Goal: Task Accomplishment & Management: Use online tool/utility

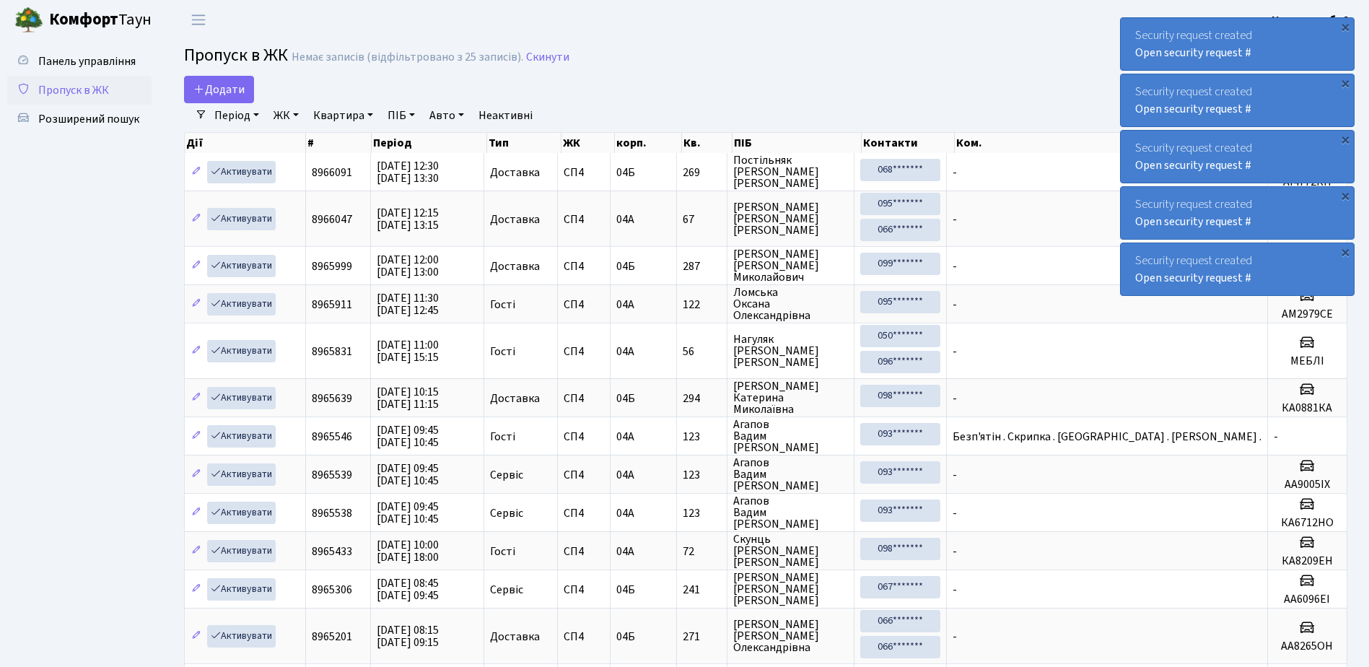
select select "25"
click at [105, 120] on span "Розширений пошук" at bounding box center [88, 119] width 101 height 16
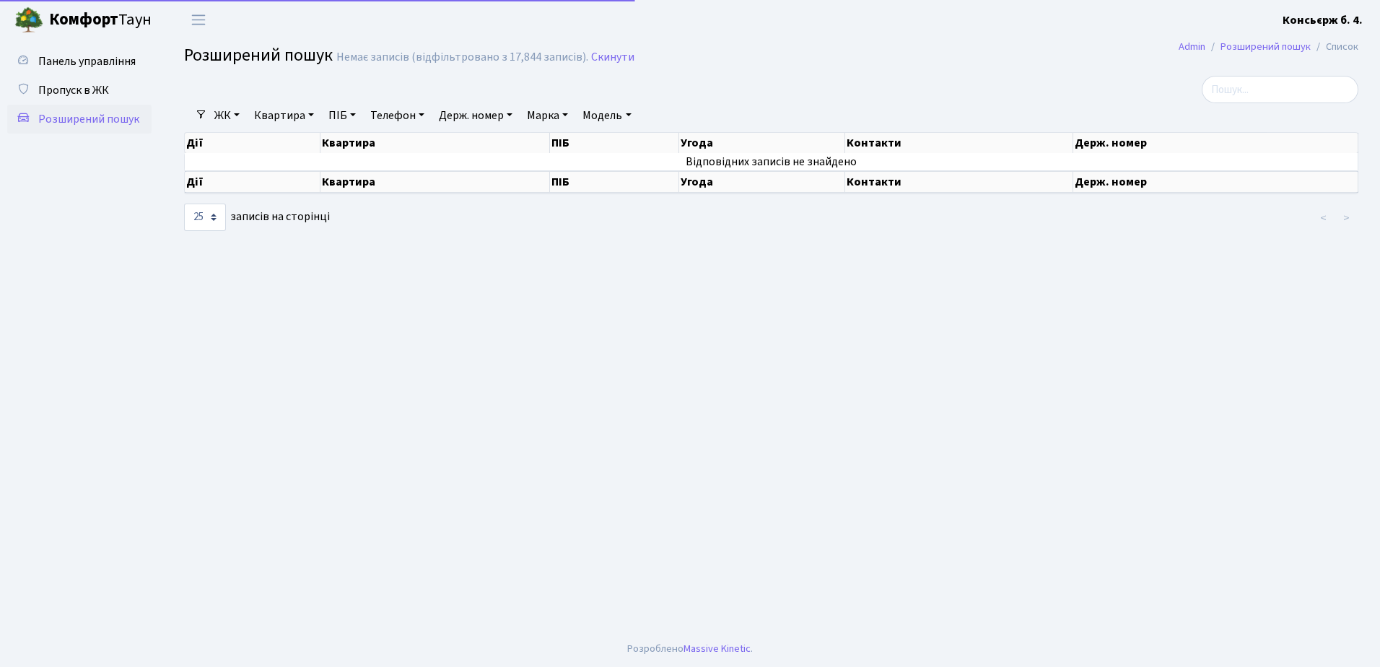
select select "25"
click at [87, 90] on span "Пропуск в ЖК" at bounding box center [73, 90] width 71 height 16
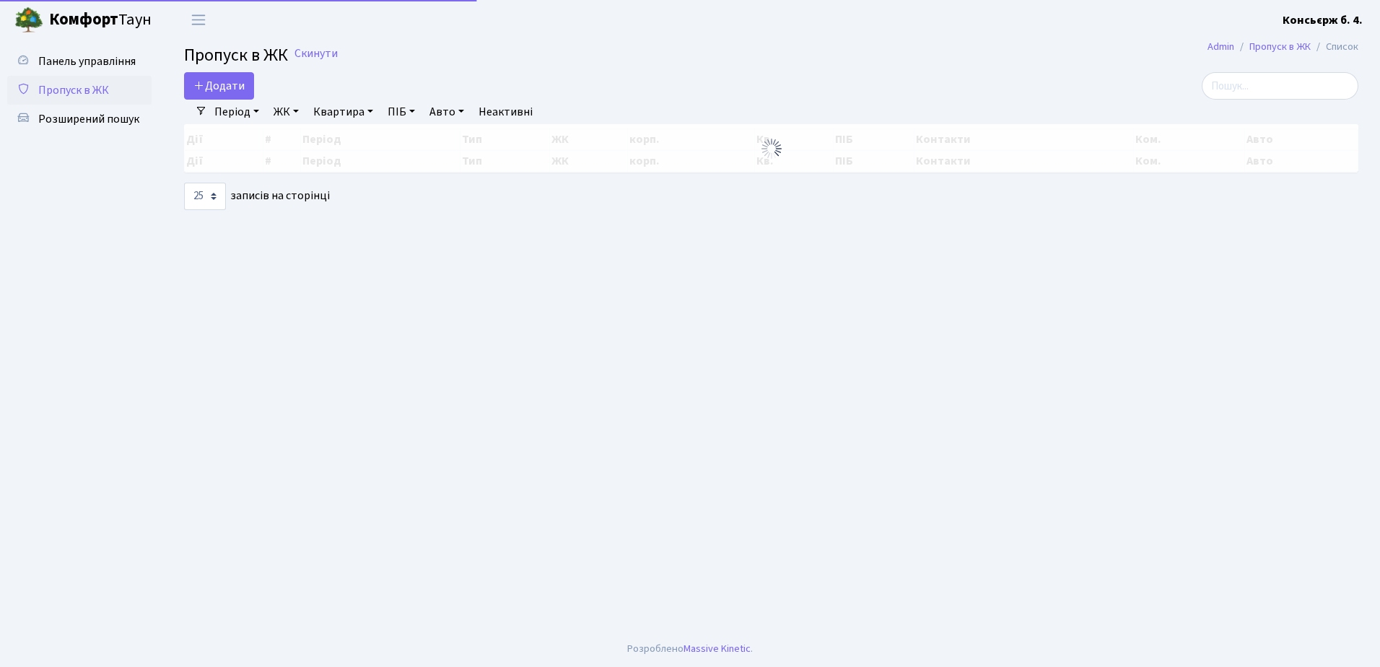
select select "25"
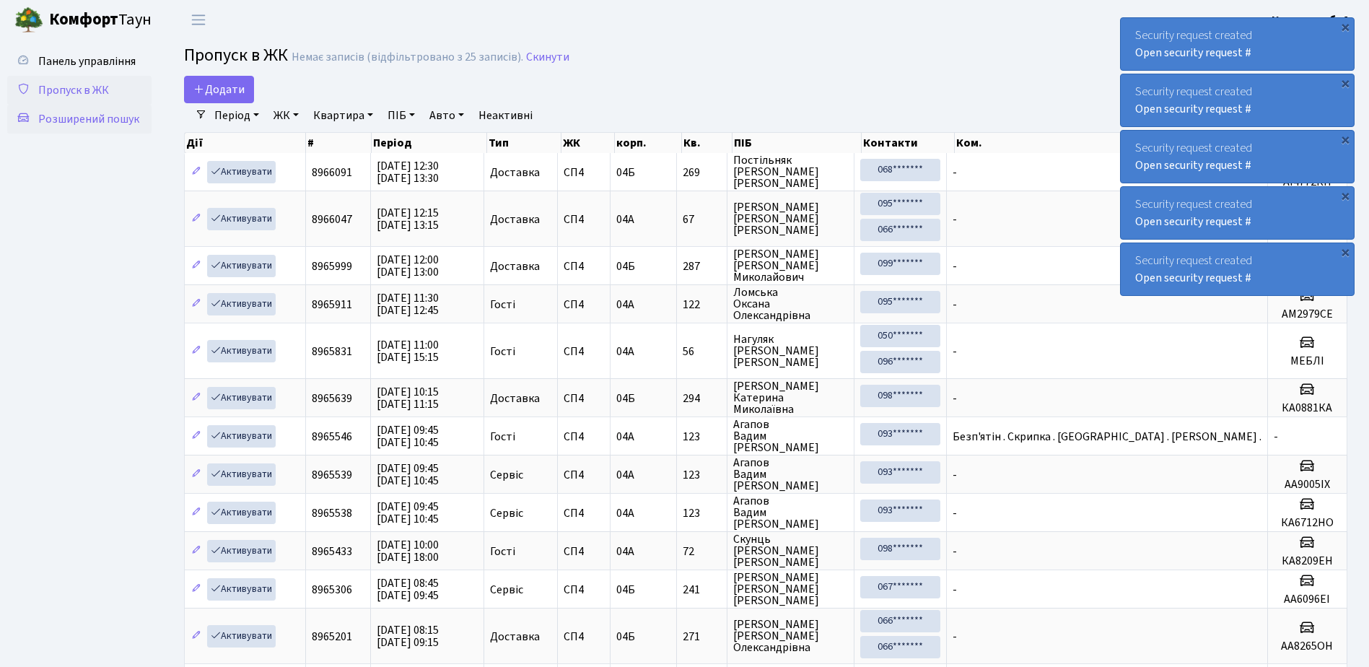
click at [77, 115] on span "Розширений пошук" at bounding box center [88, 119] width 101 height 16
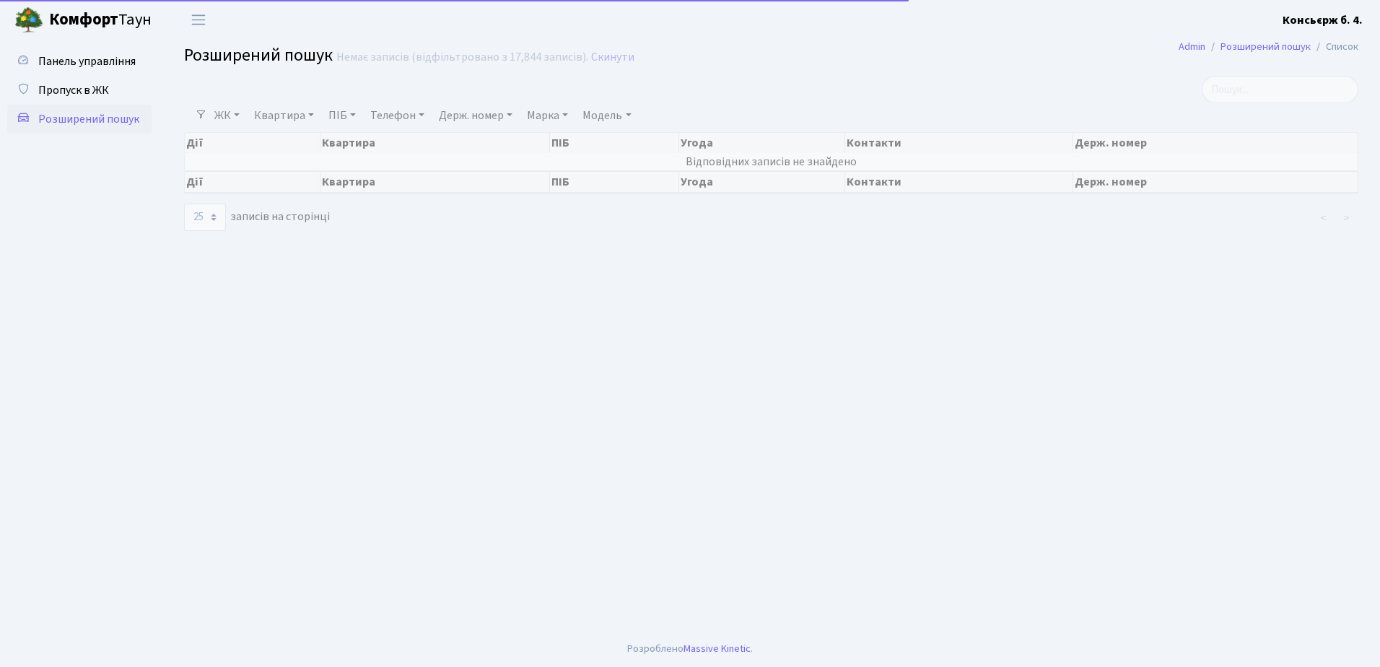
select select "25"
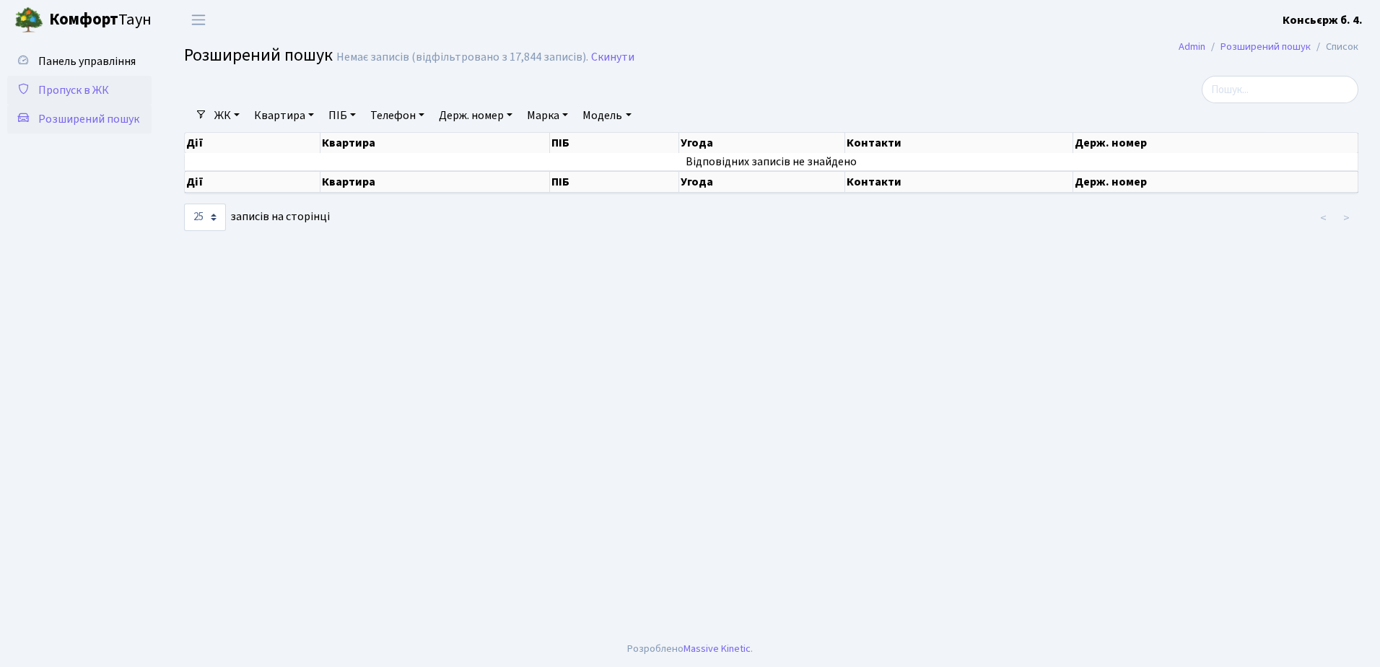
click at [71, 88] on span "Пропуск в ЖК" at bounding box center [73, 90] width 71 height 16
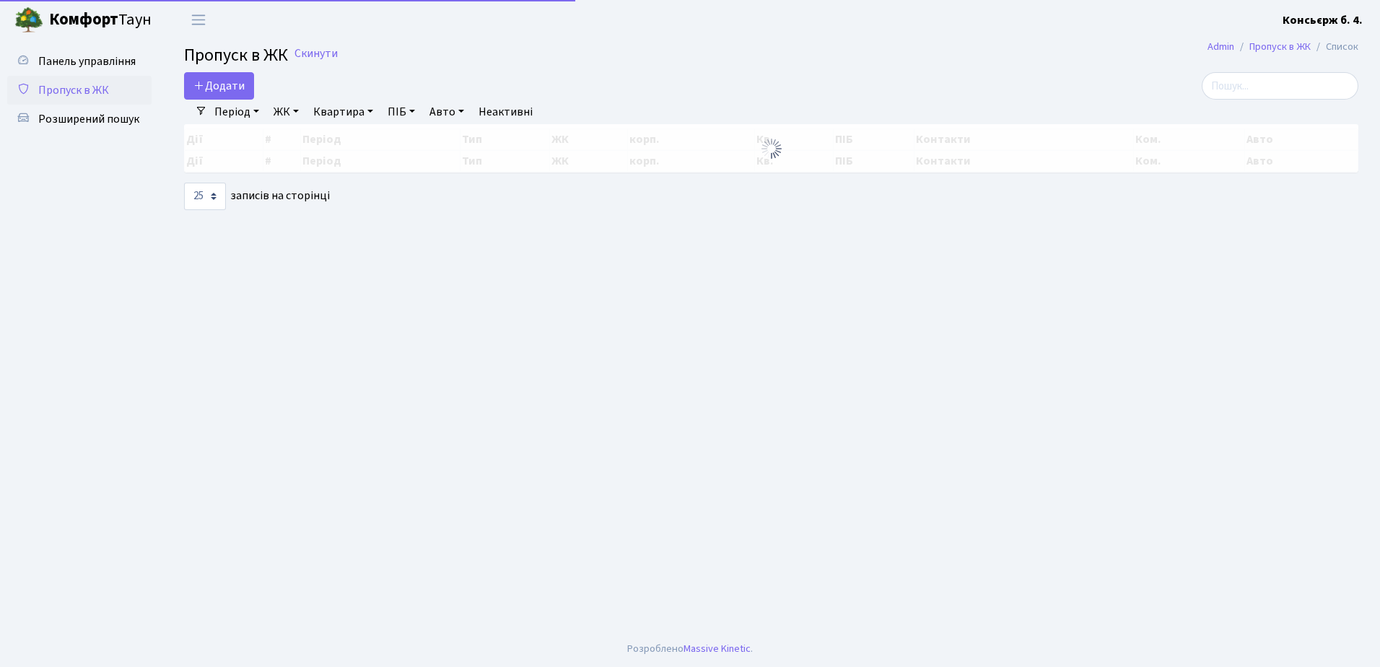
select select "25"
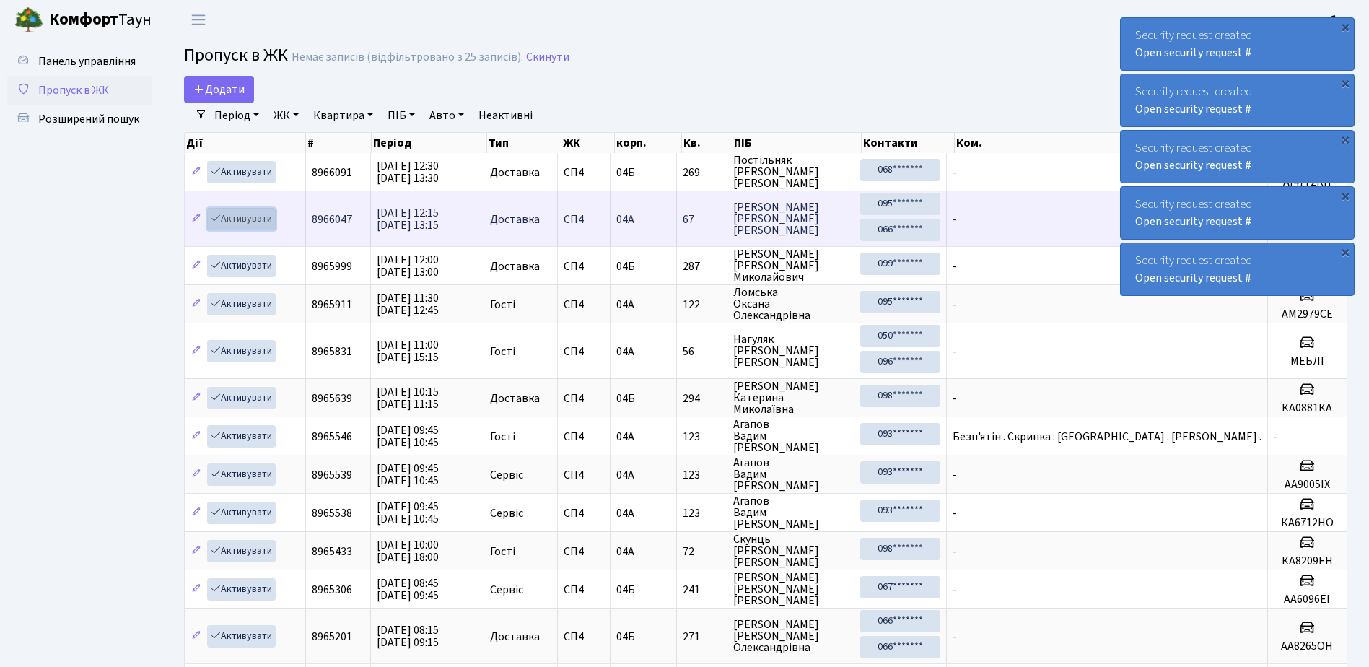
click at [231, 217] on link "Активувати" at bounding box center [241, 219] width 69 height 22
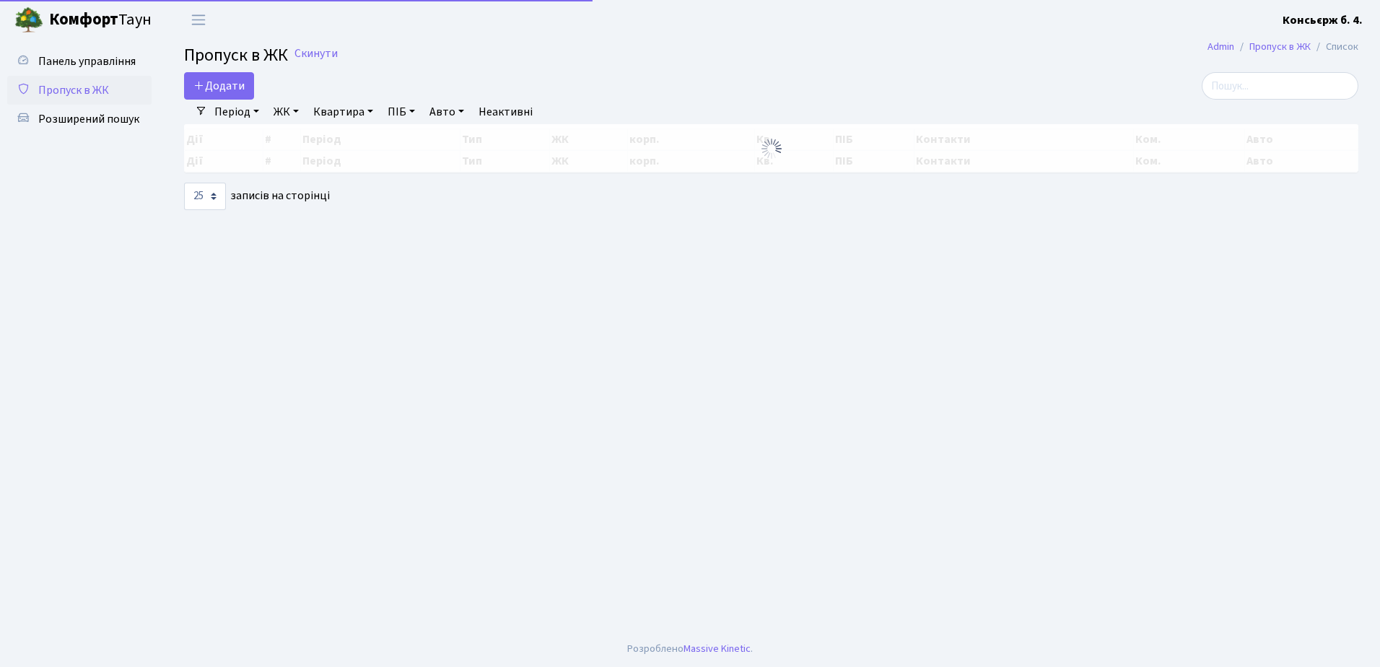
select select "25"
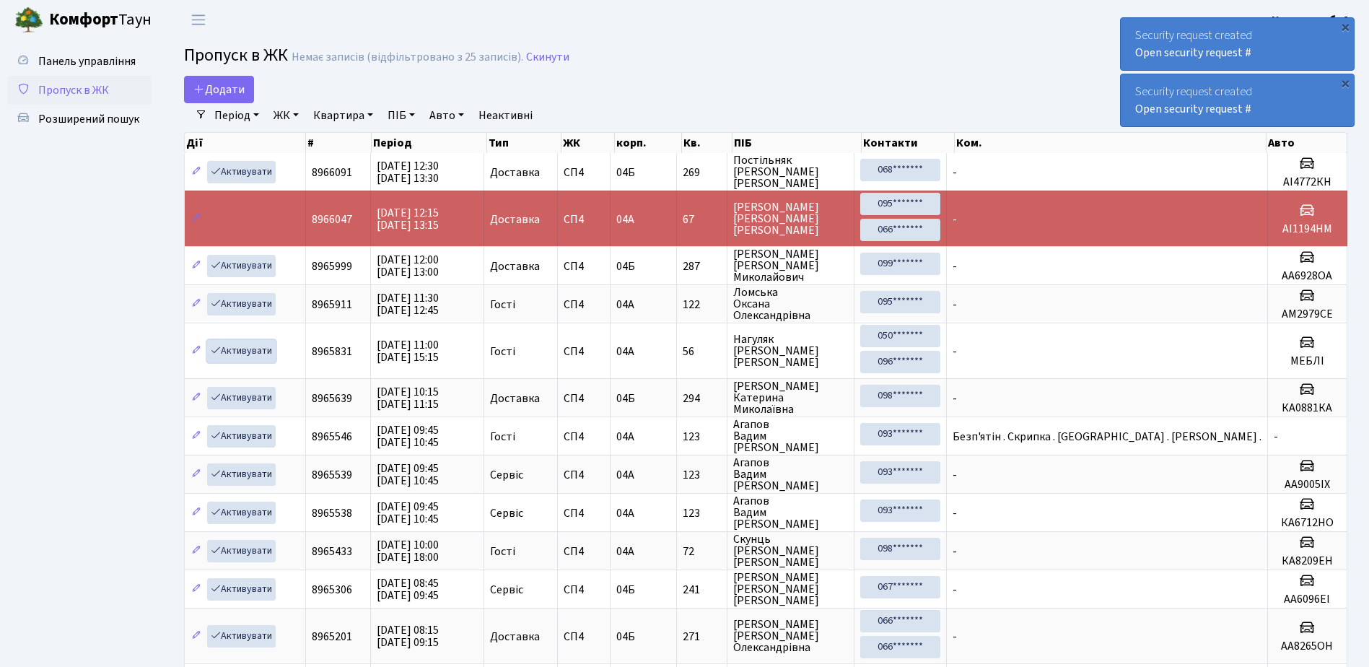
click at [270, 341] on link "Активувати" at bounding box center [241, 351] width 69 height 22
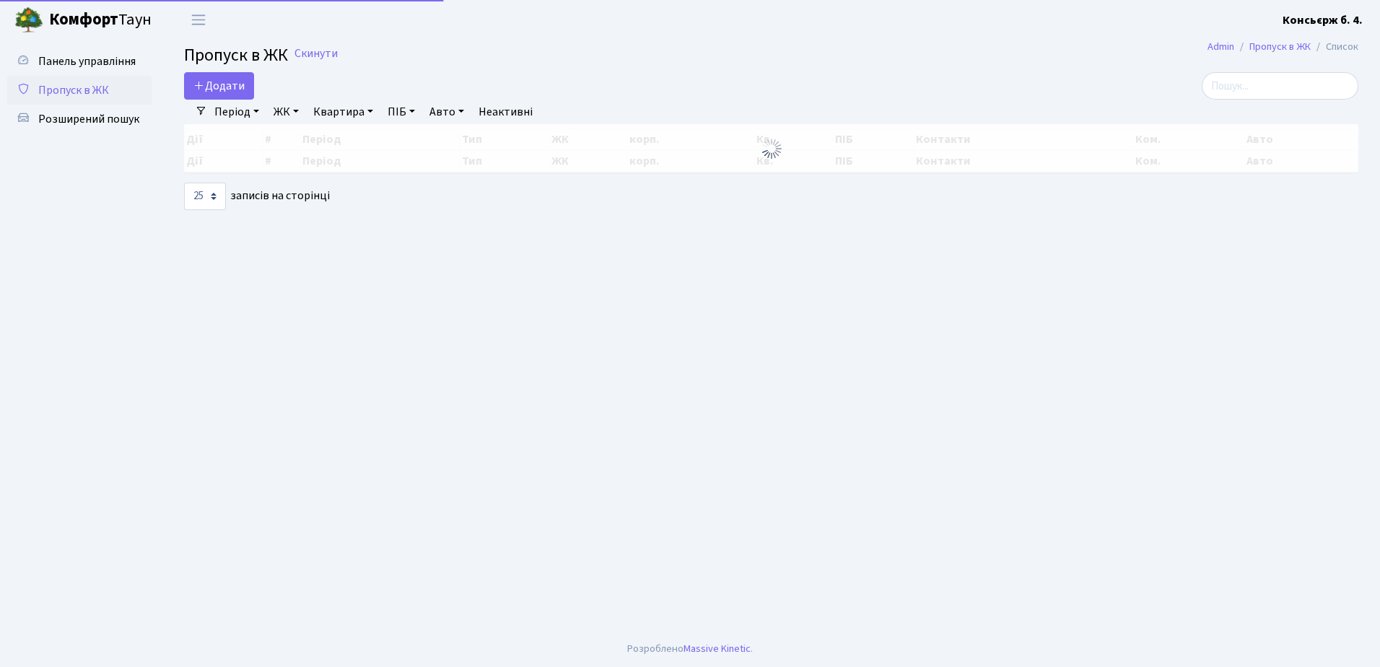
select select "25"
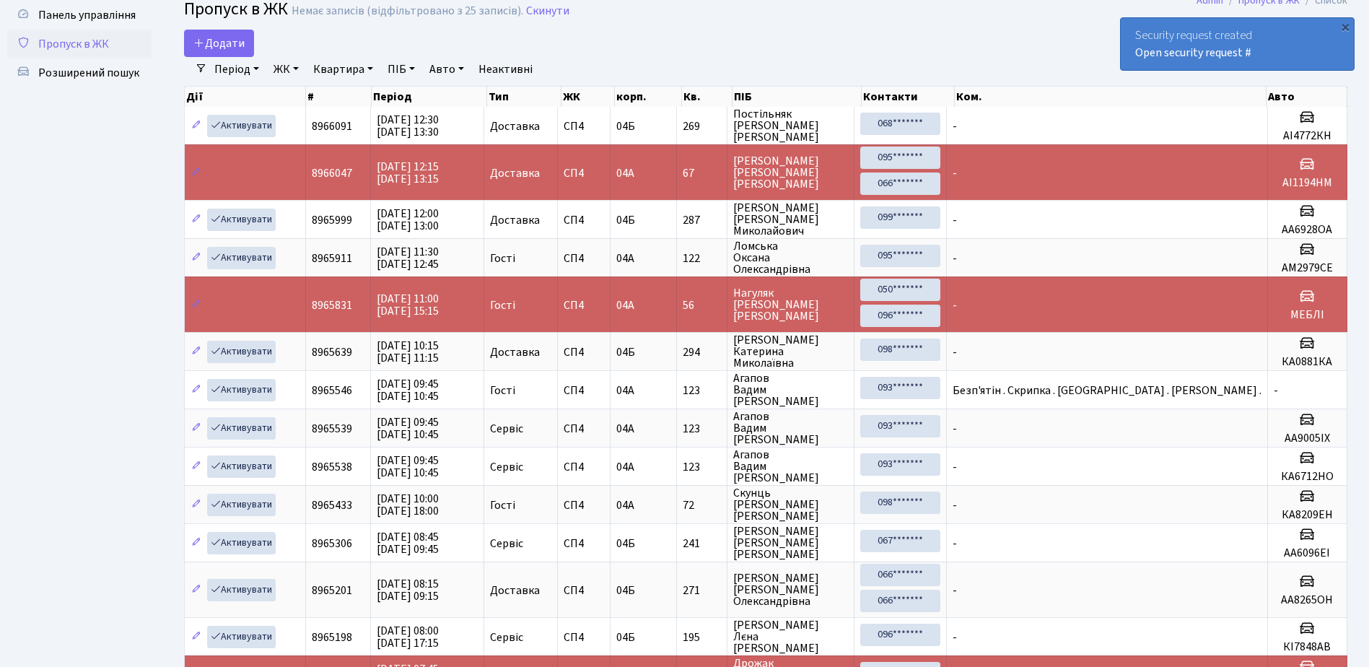
scroll to position [72, 0]
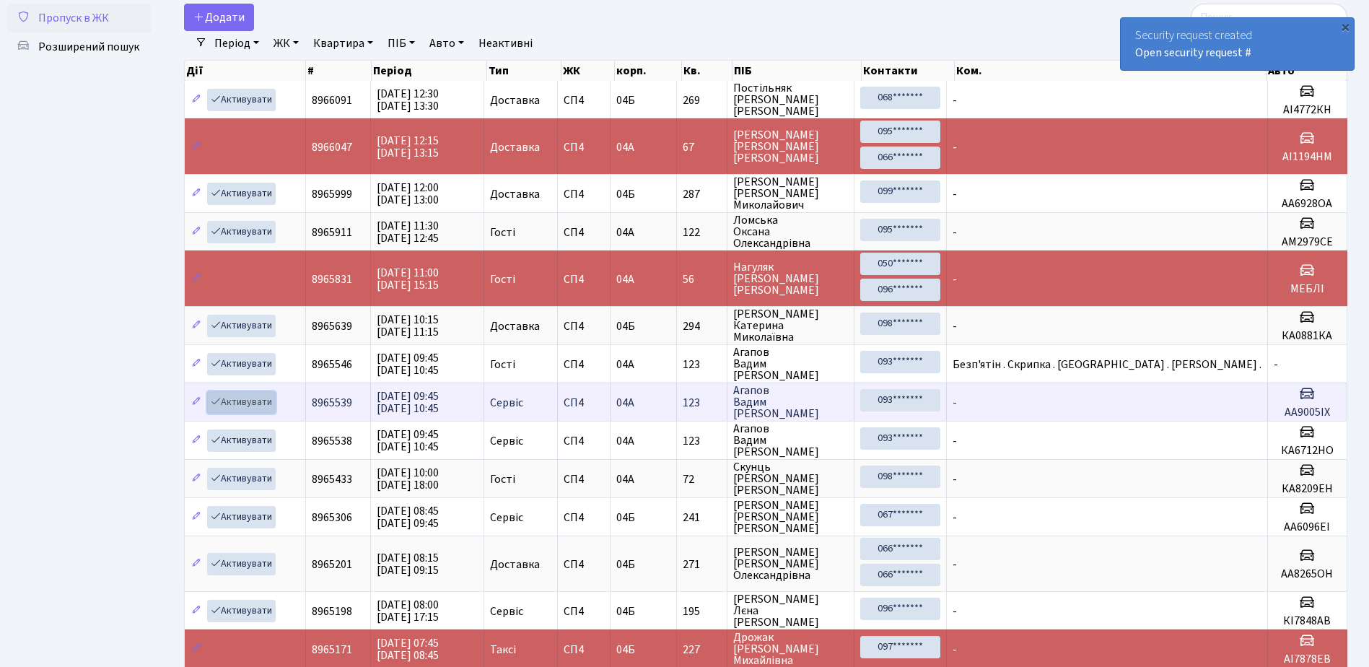
click at [244, 402] on link "Активувати" at bounding box center [241, 402] width 69 height 22
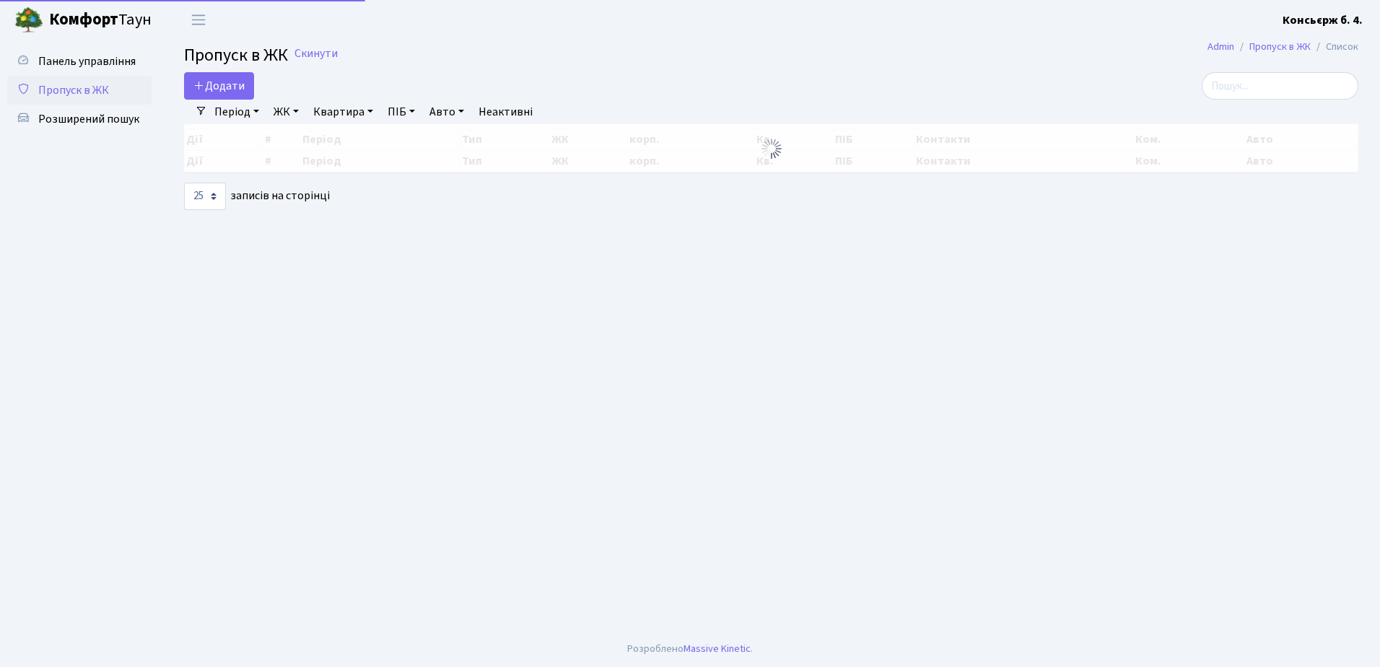
select select "25"
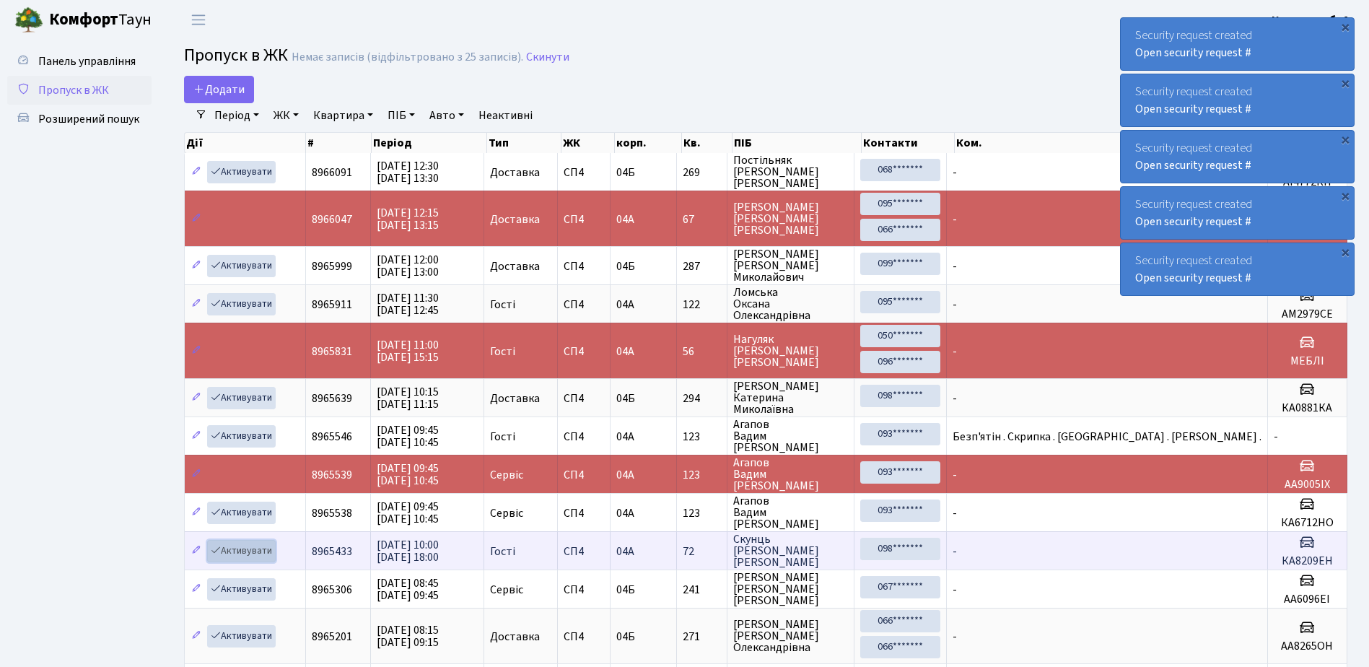
click at [252, 544] on link "Активувати" at bounding box center [241, 551] width 69 height 22
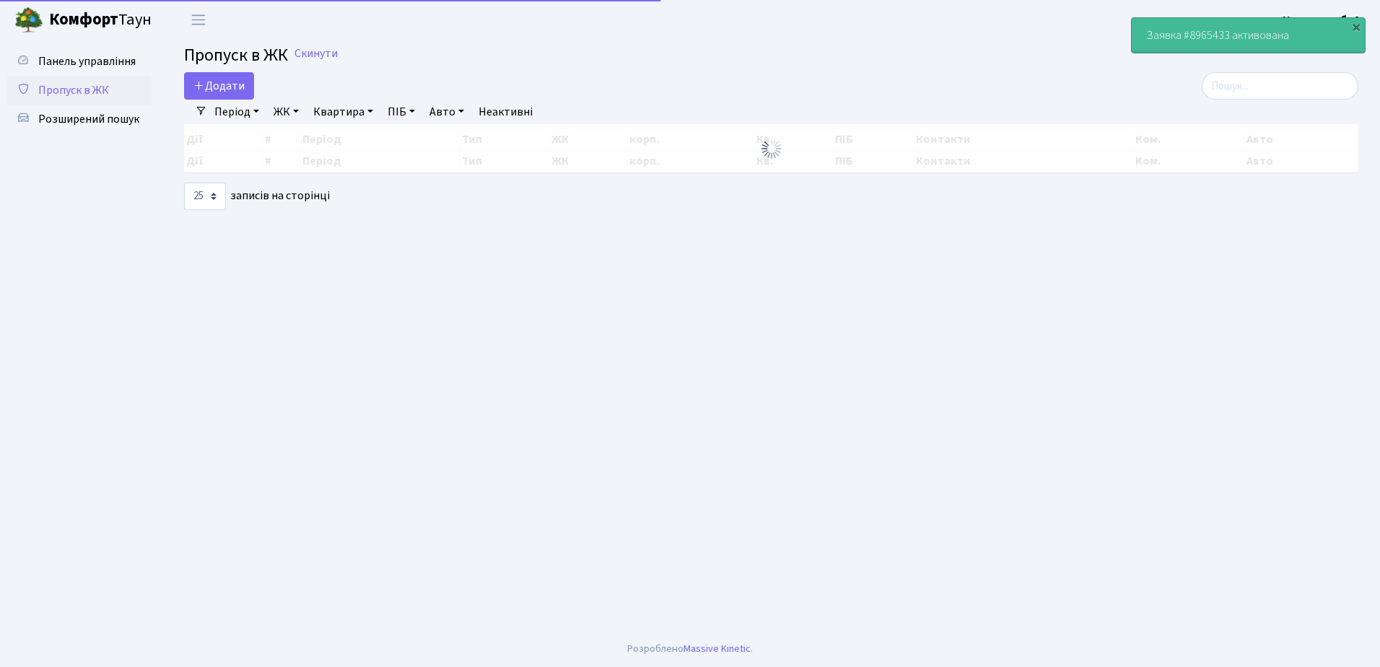
select select "25"
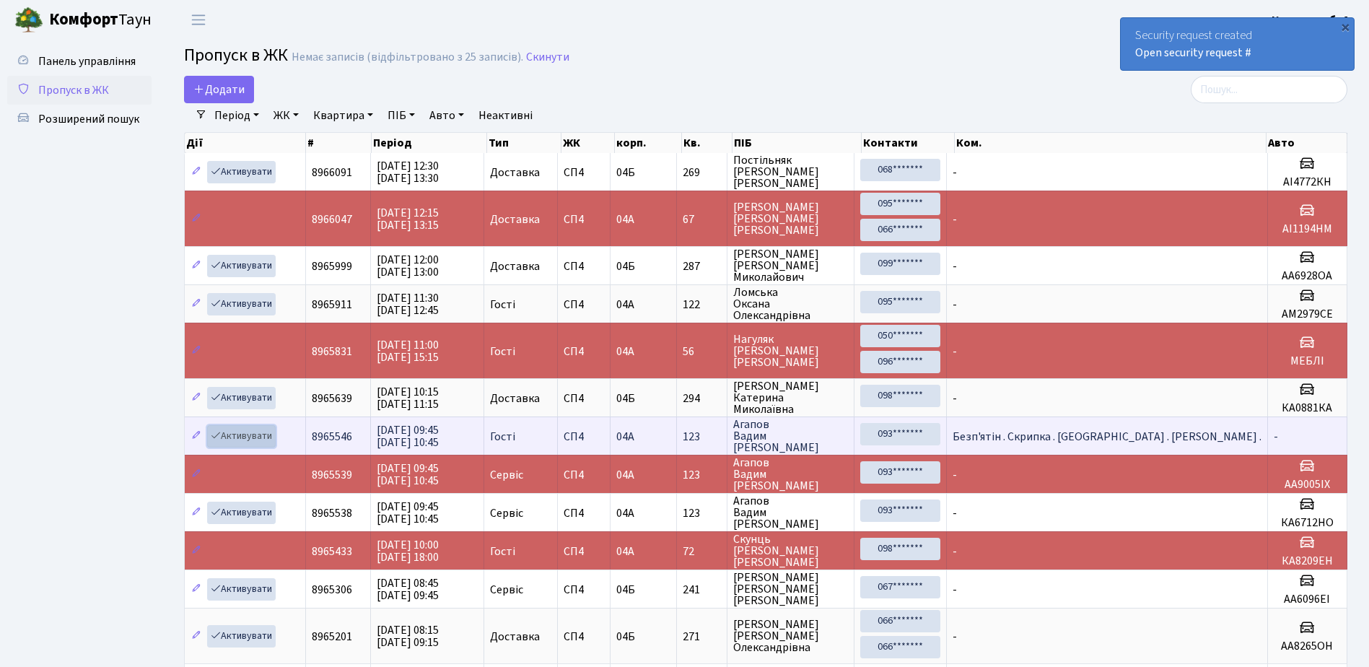
click at [244, 430] on link "Активувати" at bounding box center [241, 436] width 69 height 22
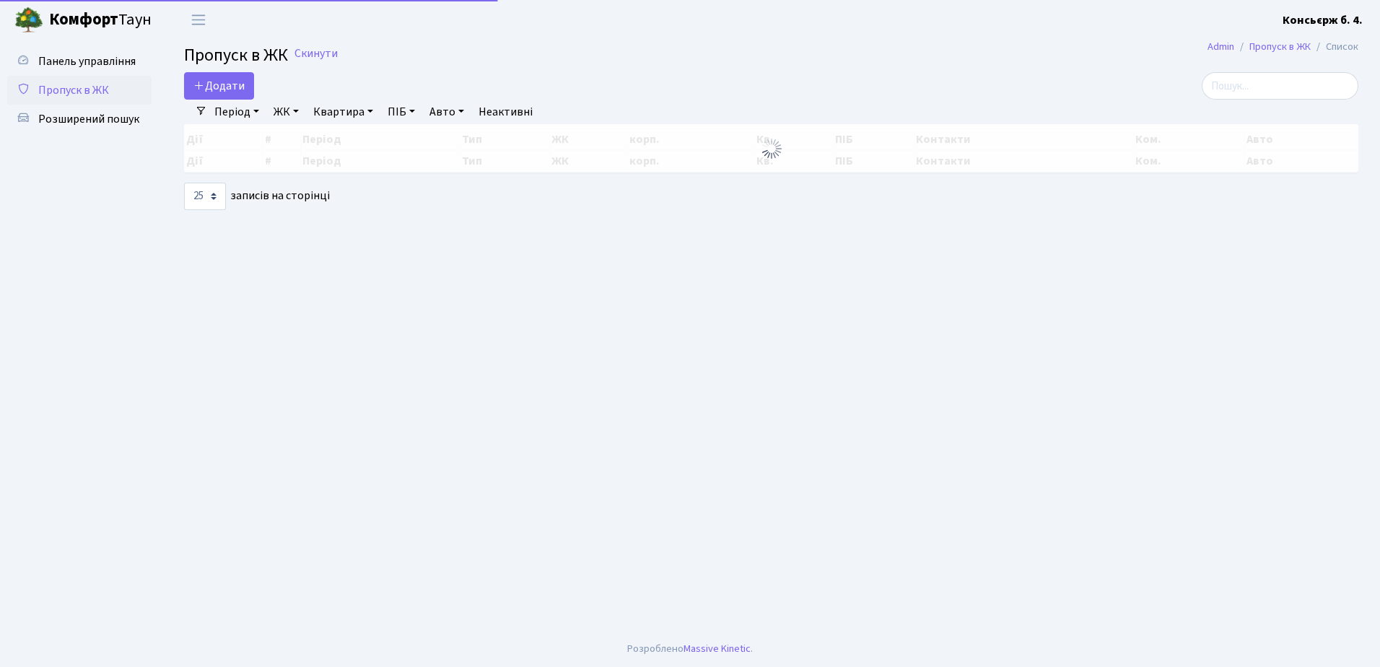
select select "25"
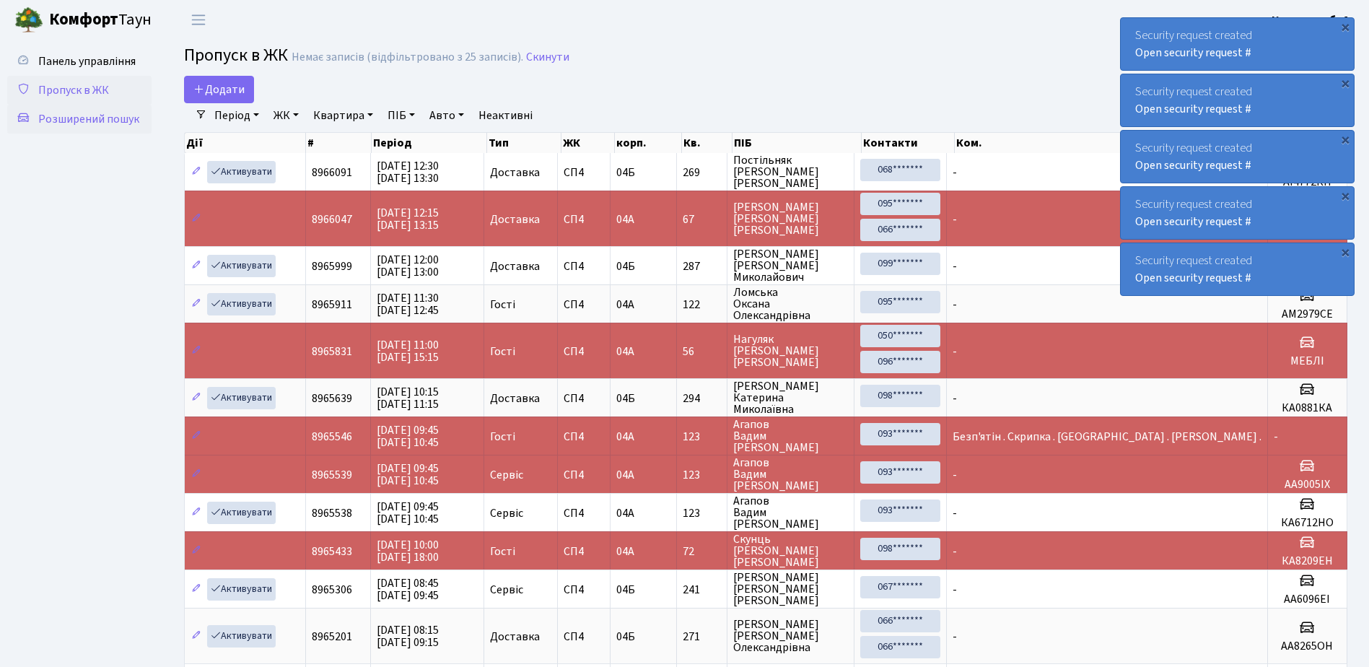
click at [88, 115] on span "Розширений пошук" at bounding box center [88, 119] width 101 height 16
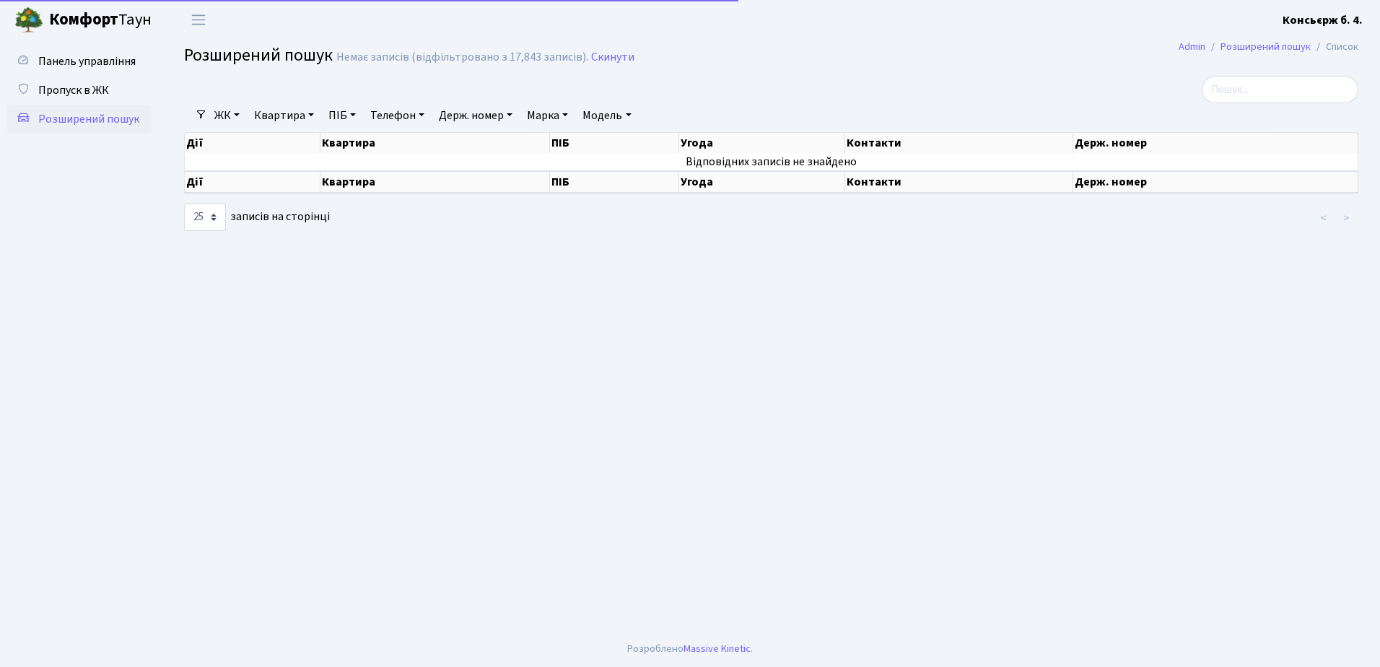
select select "25"
click at [83, 89] on span "Пропуск в ЖК" at bounding box center [73, 90] width 71 height 16
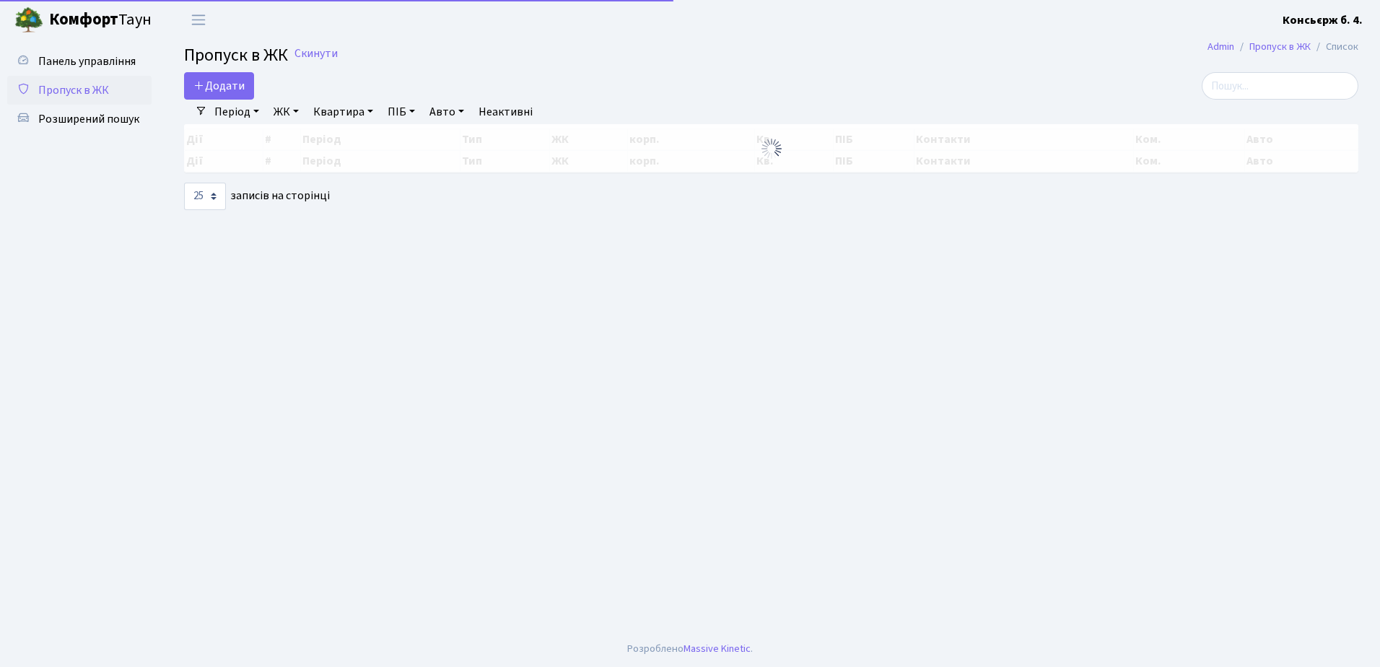
select select "25"
